Goal: Task Accomplishment & Management: Use online tool/utility

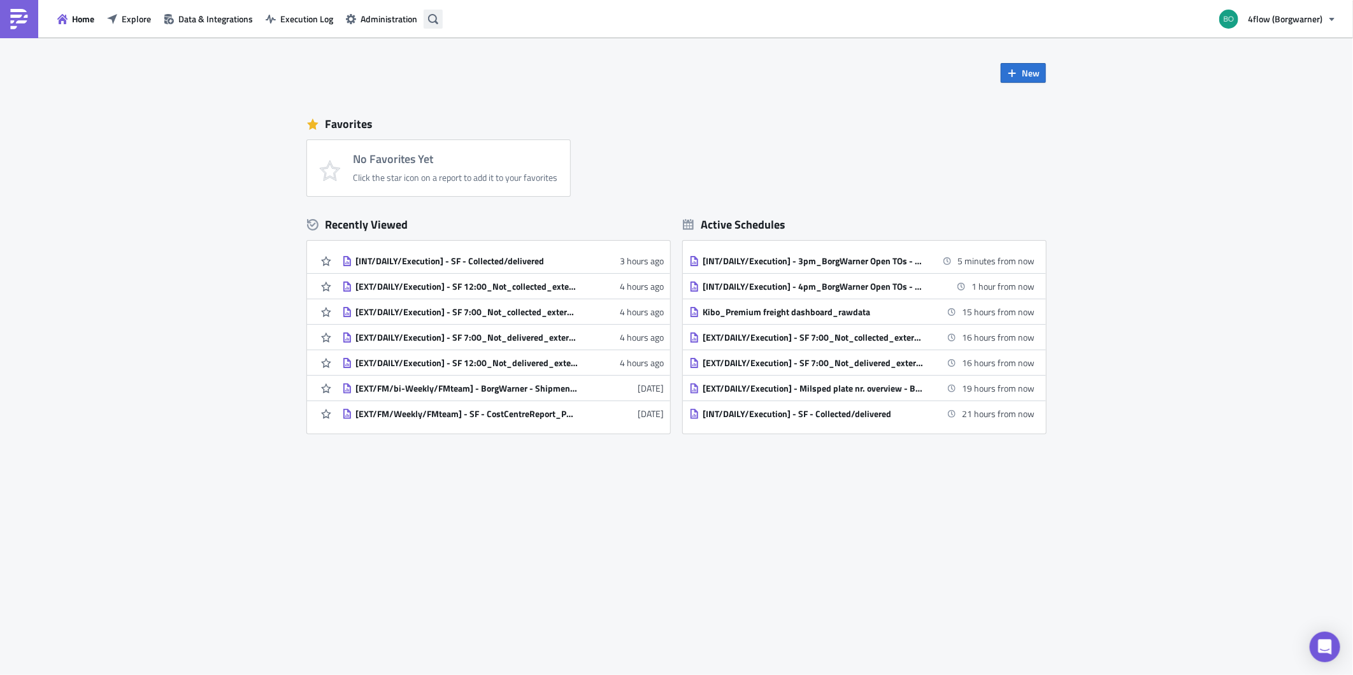
click at [434, 17] on icon "button" at bounding box center [433, 19] width 10 height 10
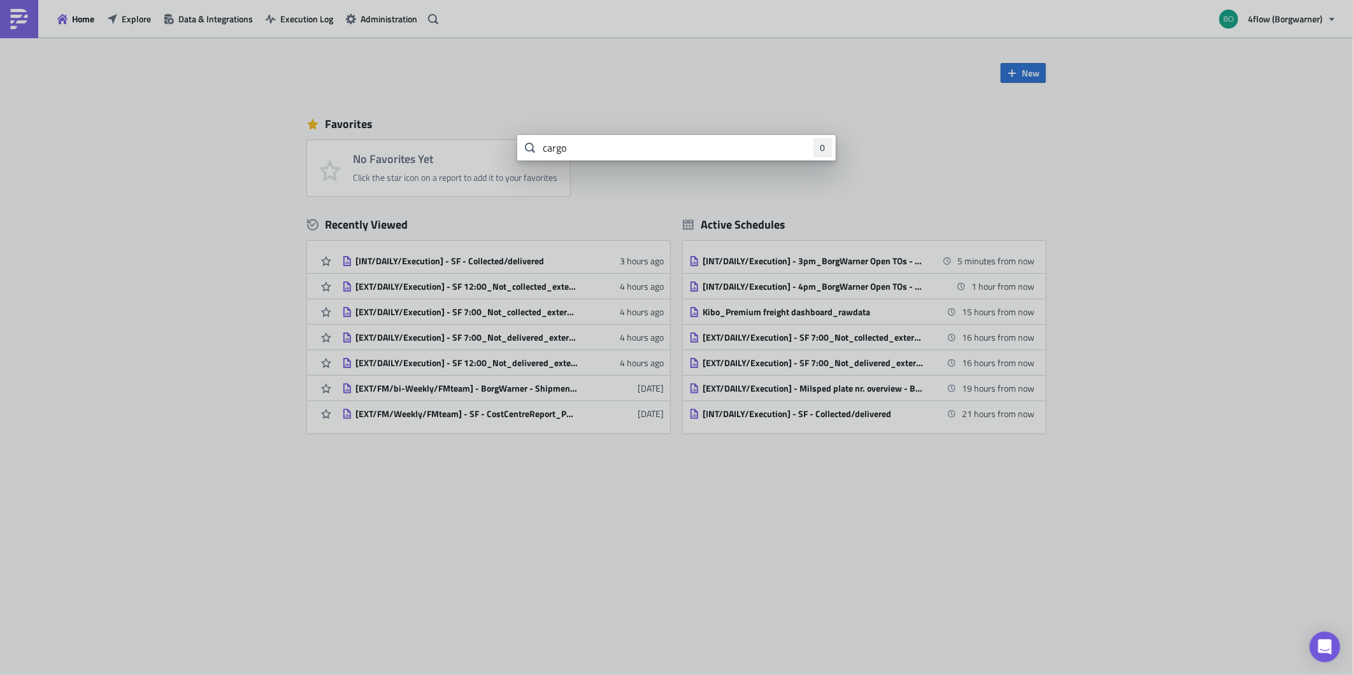
drag, startPoint x: 580, startPoint y: 153, endPoint x: 536, endPoint y: 152, distance: 44.6
click at [536, 152] on div "cargo 0" at bounding box center [676, 147] width 318 height 25
type input "BW_mailtool@1234"
drag, startPoint x: 647, startPoint y: 155, endPoint x: 469, endPoint y: 154, distance: 177.7
click at [469, 0] on div "BW_mailtool@1234 0" at bounding box center [676, 0] width 1353 height 0
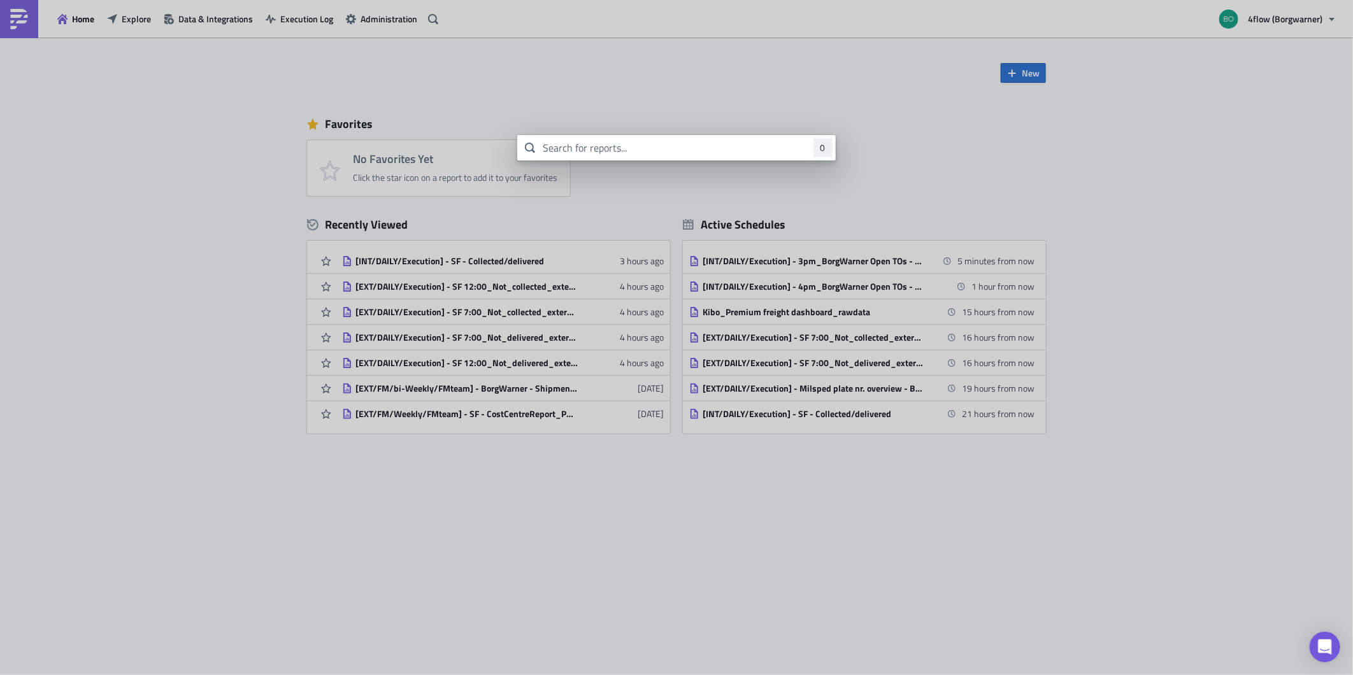
click at [637, 149] on input "text" at bounding box center [676, 147] width 318 height 25
paste input "Cargo Status update Request"
click at [529, 148] on icon at bounding box center [530, 148] width 10 height 10
drag, startPoint x: 570, startPoint y: 146, endPoint x: 441, endPoint y: 146, distance: 129.3
click at [441, 0] on div "Cargo Status update Request 0" at bounding box center [676, 0] width 1353 height 0
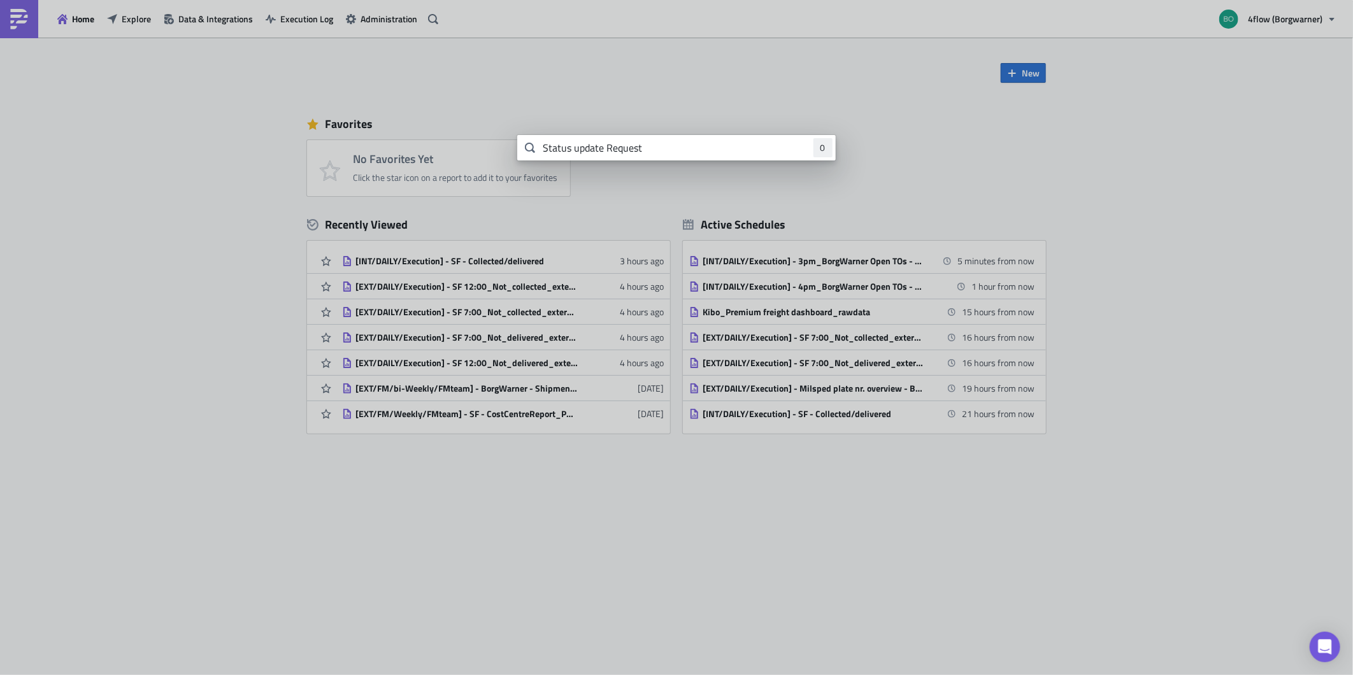
drag, startPoint x: 664, startPoint y: 145, endPoint x: 415, endPoint y: 150, distance: 249.7
click at [415, 0] on div "Status update Request 0" at bounding box center [676, 0] width 1353 height 0
type input "cargo"
click at [531, 153] on span at bounding box center [529, 147] width 25 height 25
click at [531, 148] on span at bounding box center [529, 147] width 25 height 25
